Goal: Navigation & Orientation: Find specific page/section

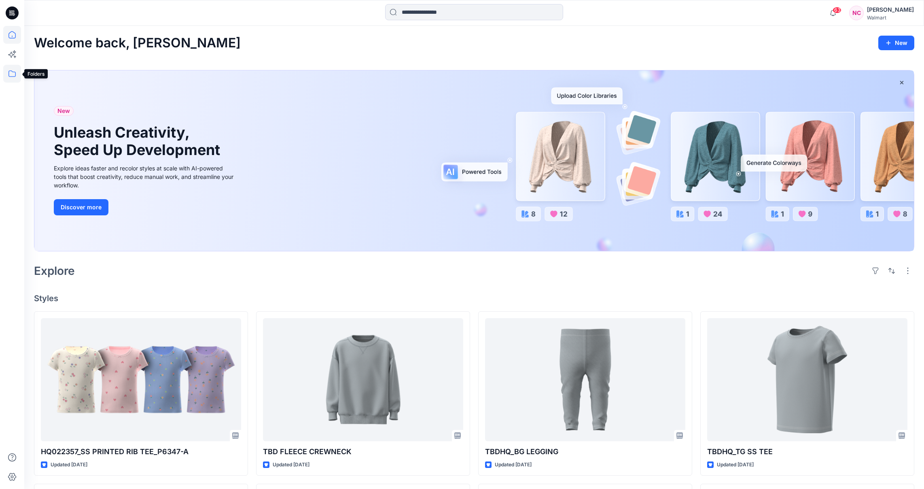
click at [17, 73] on icon at bounding box center [12, 74] width 18 height 18
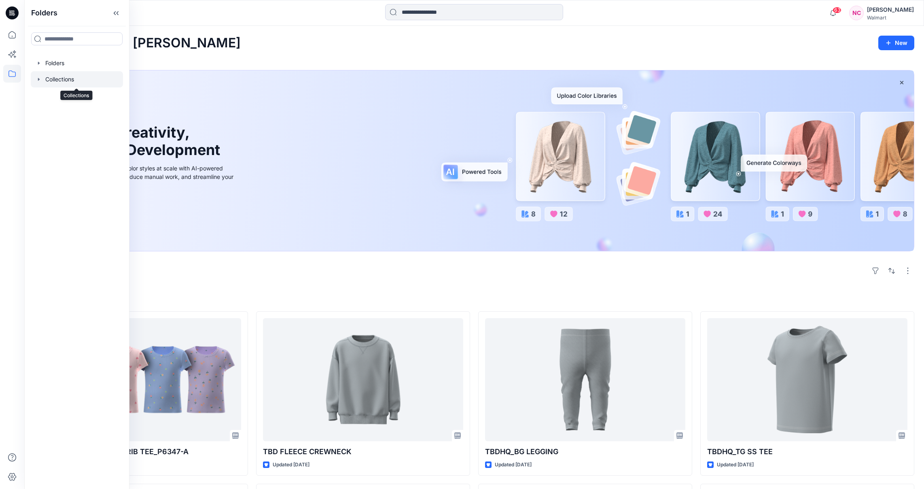
click at [55, 77] on div at bounding box center [77, 79] width 92 height 16
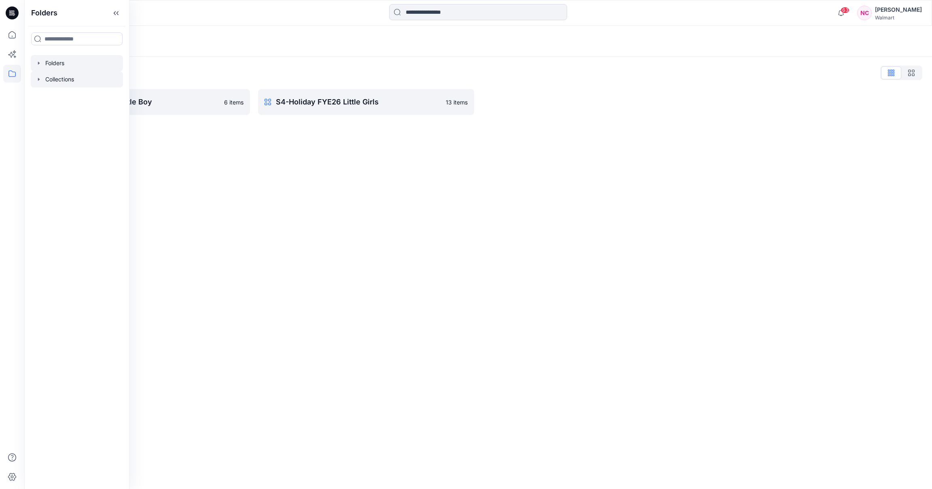
click at [56, 62] on div at bounding box center [77, 63] width 92 height 16
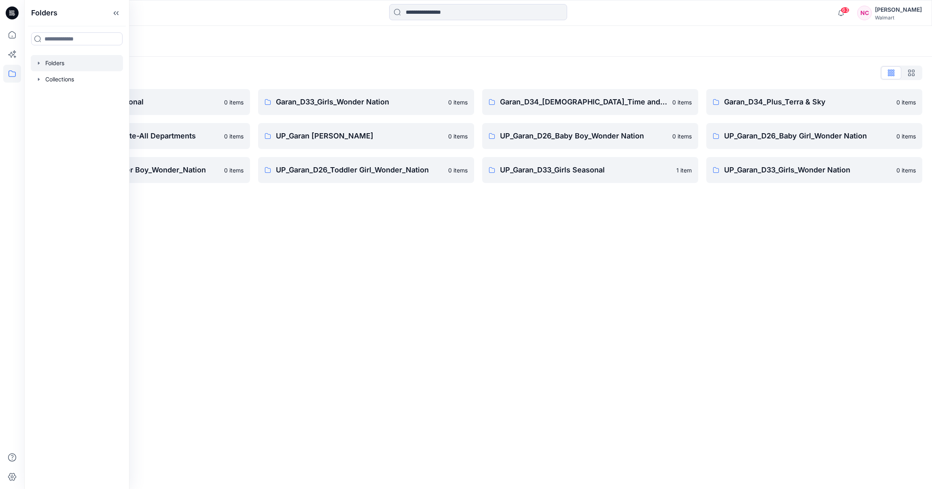
click at [548, 318] on div "Folders Folders List Garan_D33_Girls Seasonal 0 items Garan_Way to Celebrate-Al…" at bounding box center [478, 257] width 908 height 463
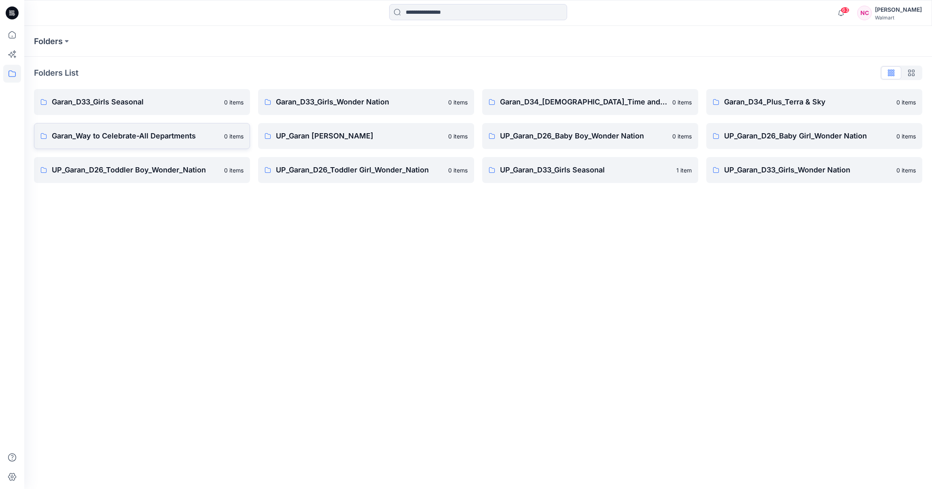
click at [140, 139] on p "Garan_Way to Celebrate-All Departments" at bounding box center [136, 135] width 168 height 11
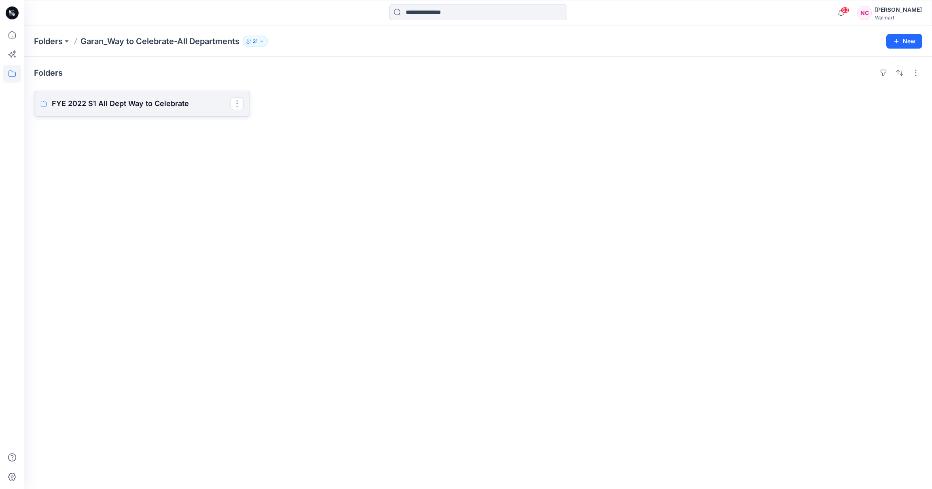
click at [127, 108] on p "FYE 2022 S1 All Dept Way to Celebrate" at bounding box center [141, 103] width 179 height 11
